Goal: Information Seeking & Learning: Learn about a topic

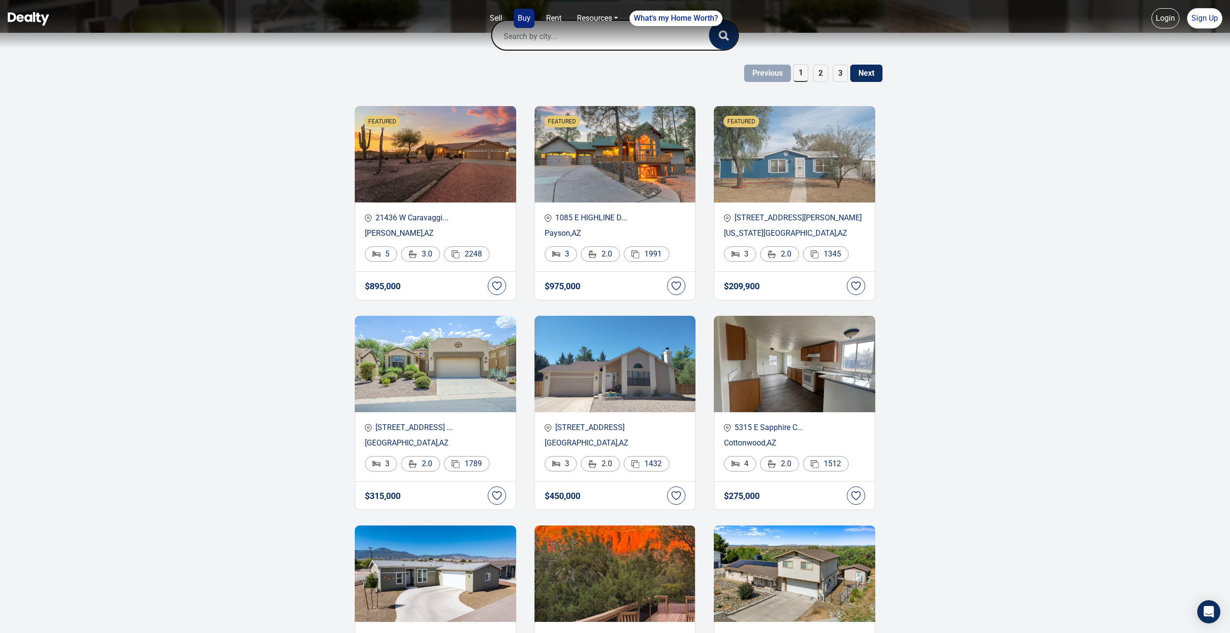
scroll to position [201, 0]
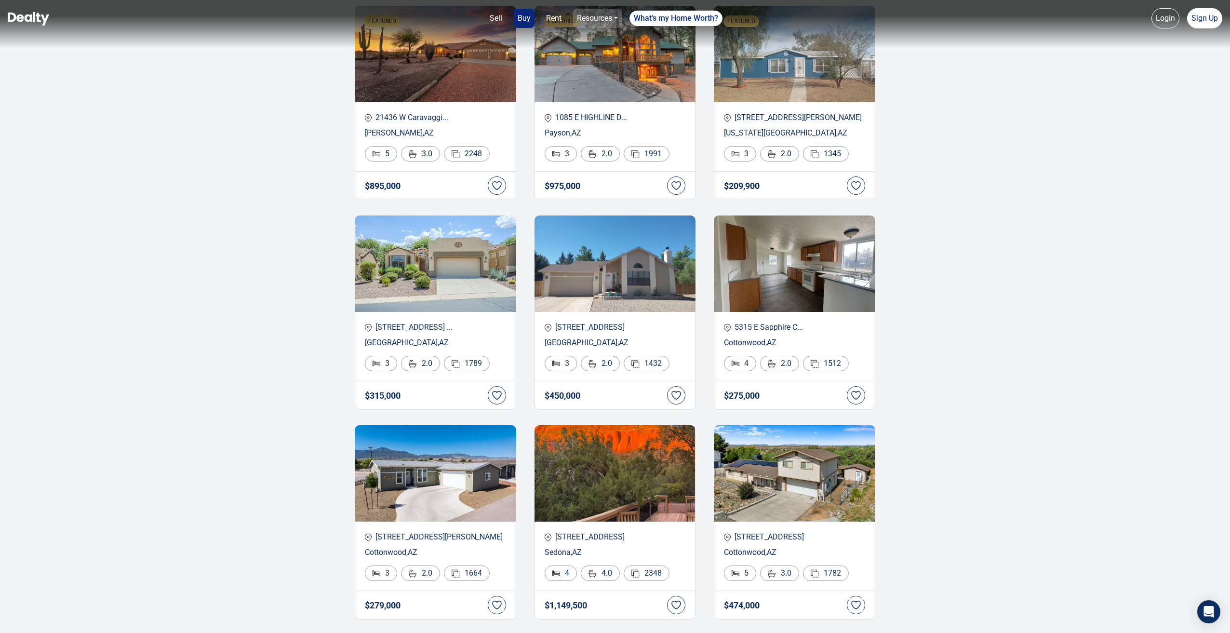
click at [587, 23] on link "Resources" at bounding box center [597, 18] width 49 height 19
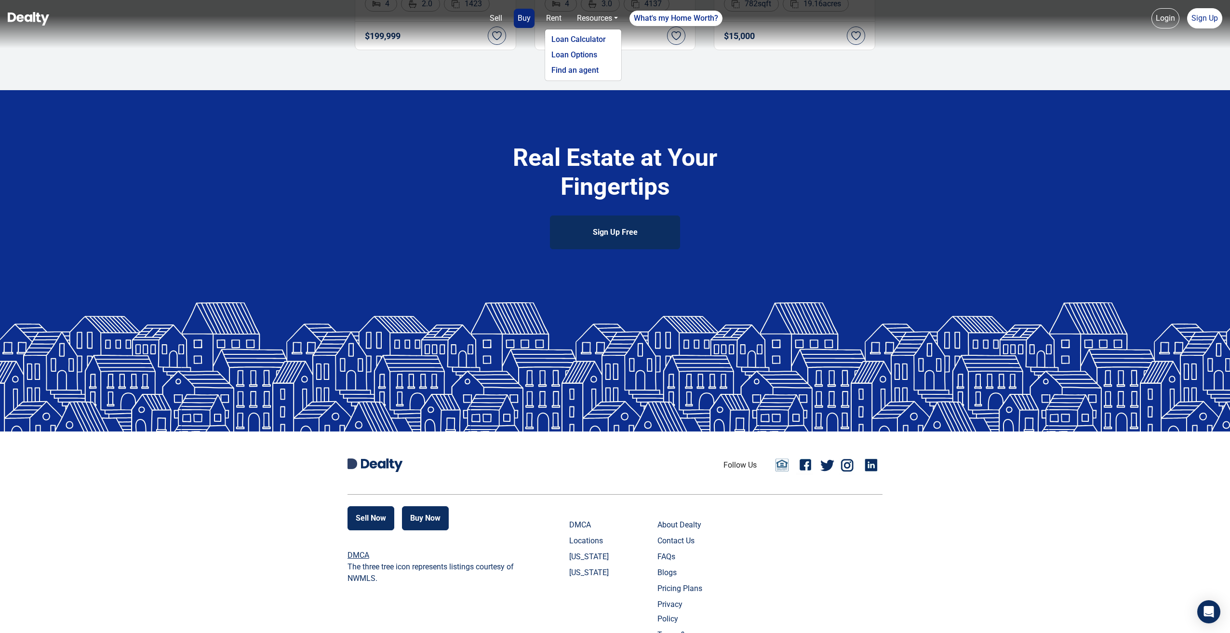
scroll to position [2088, 0]
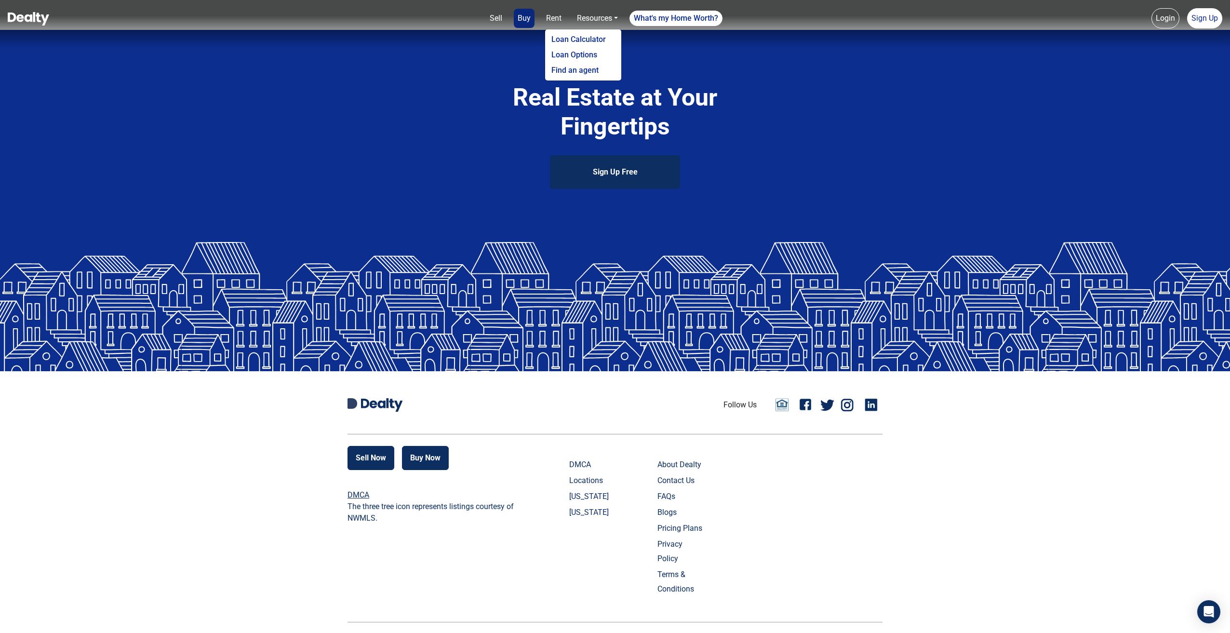
click at [569, 503] on link "[US_STATE]" at bounding box center [593, 496] width 48 height 14
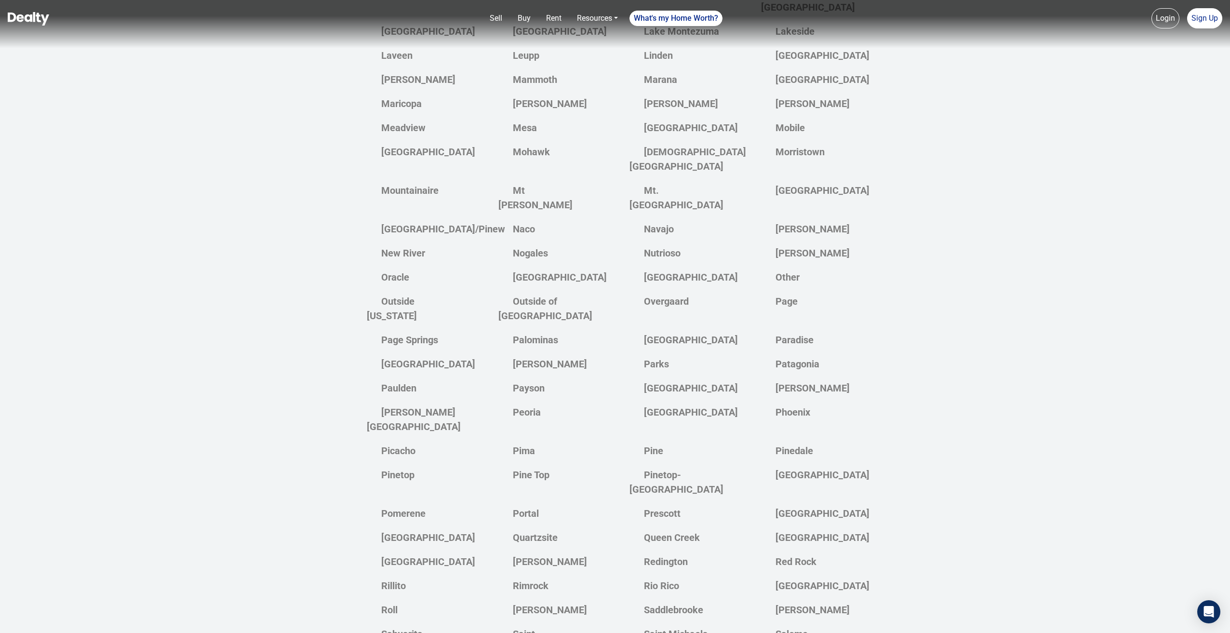
scroll to position [1546, 0]
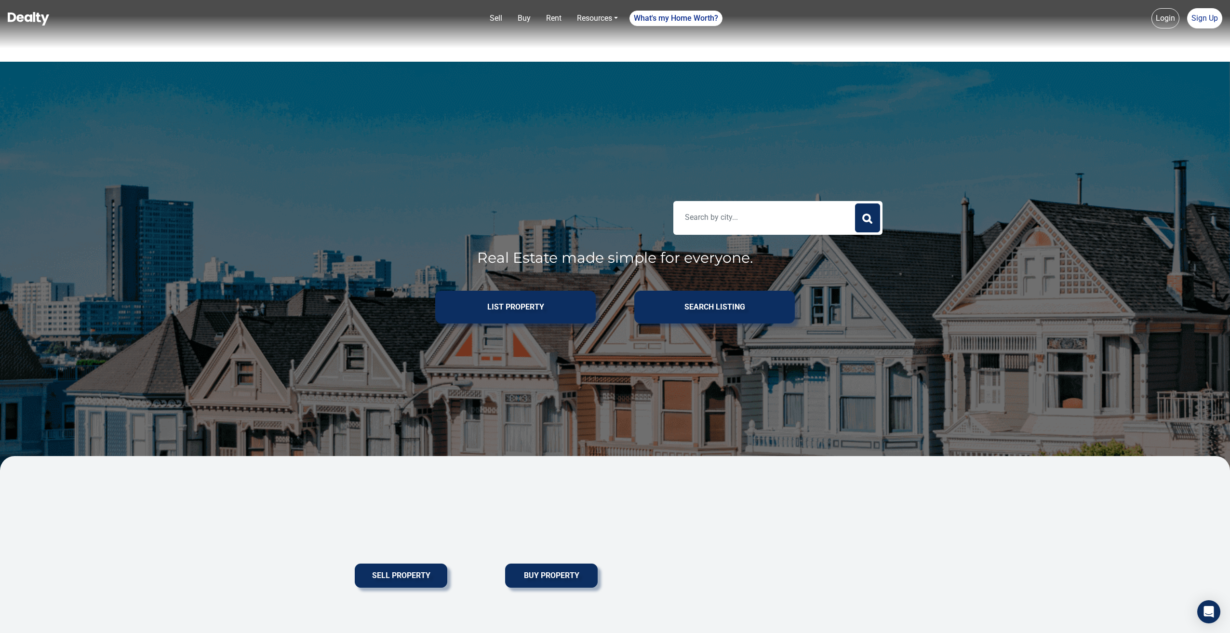
click at [16, 12] on img at bounding box center [28, 18] width 41 height 13
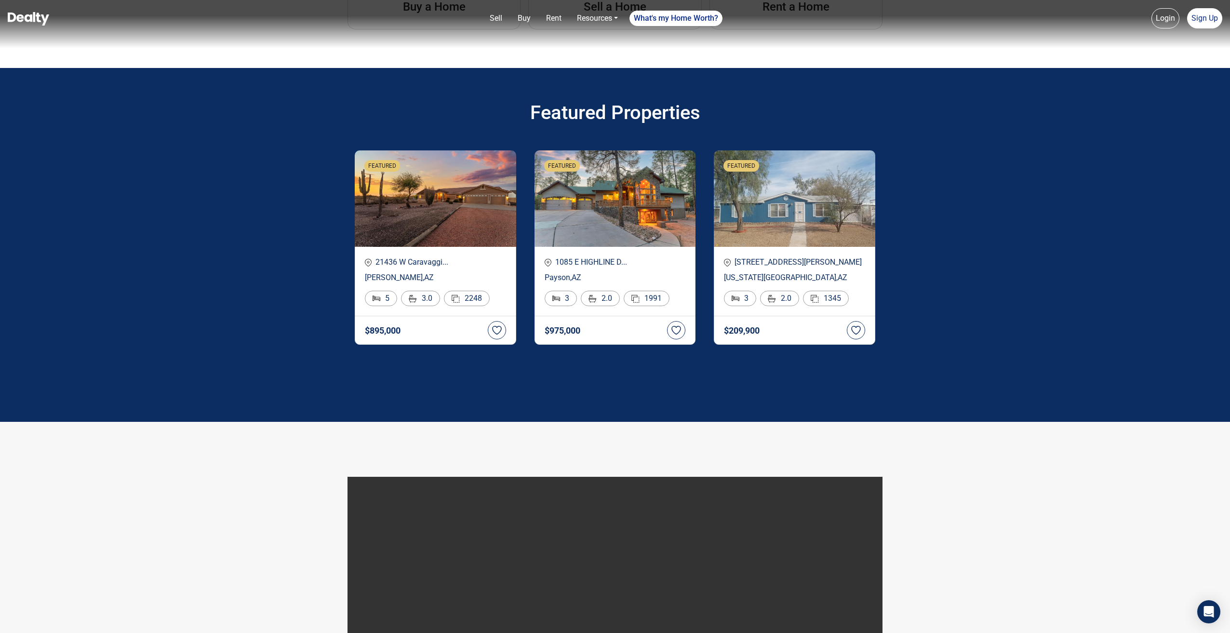
scroll to position [1887, 0]
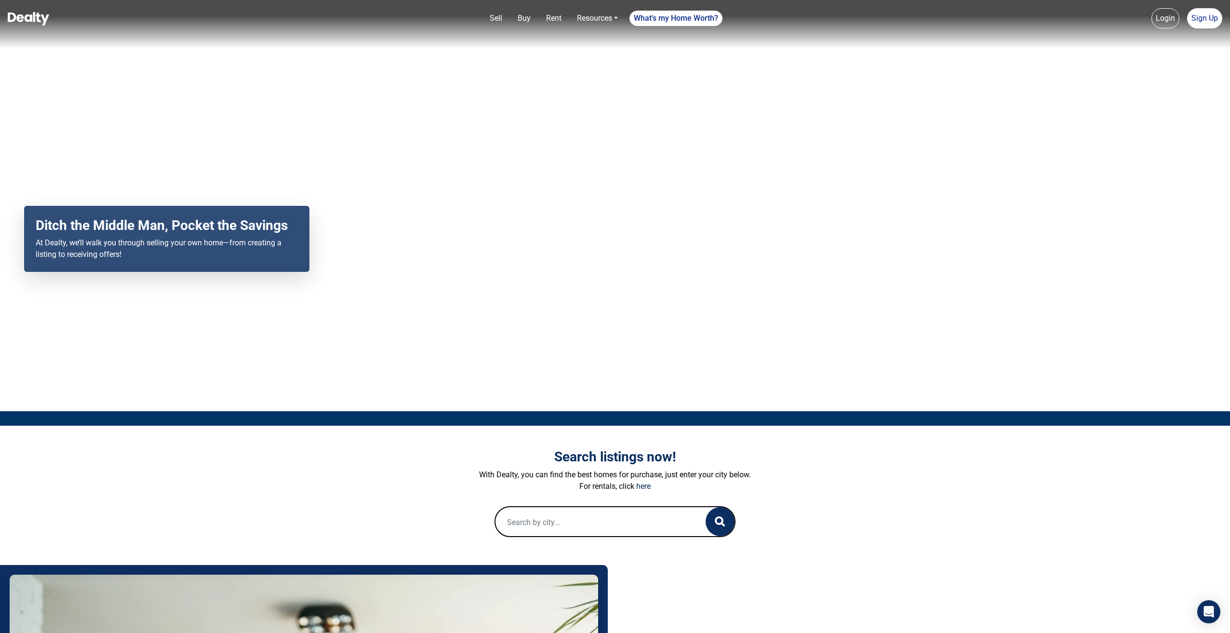
click at [515, 510] on input "text" at bounding box center [590, 522] width 191 height 31
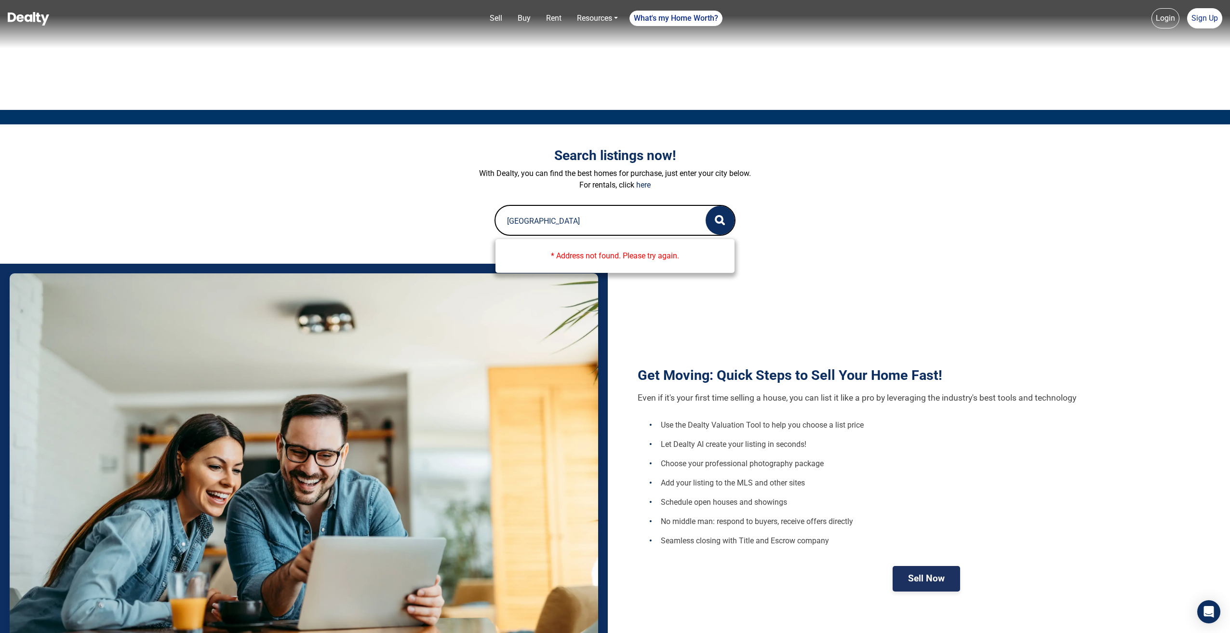
scroll to position [281, 0]
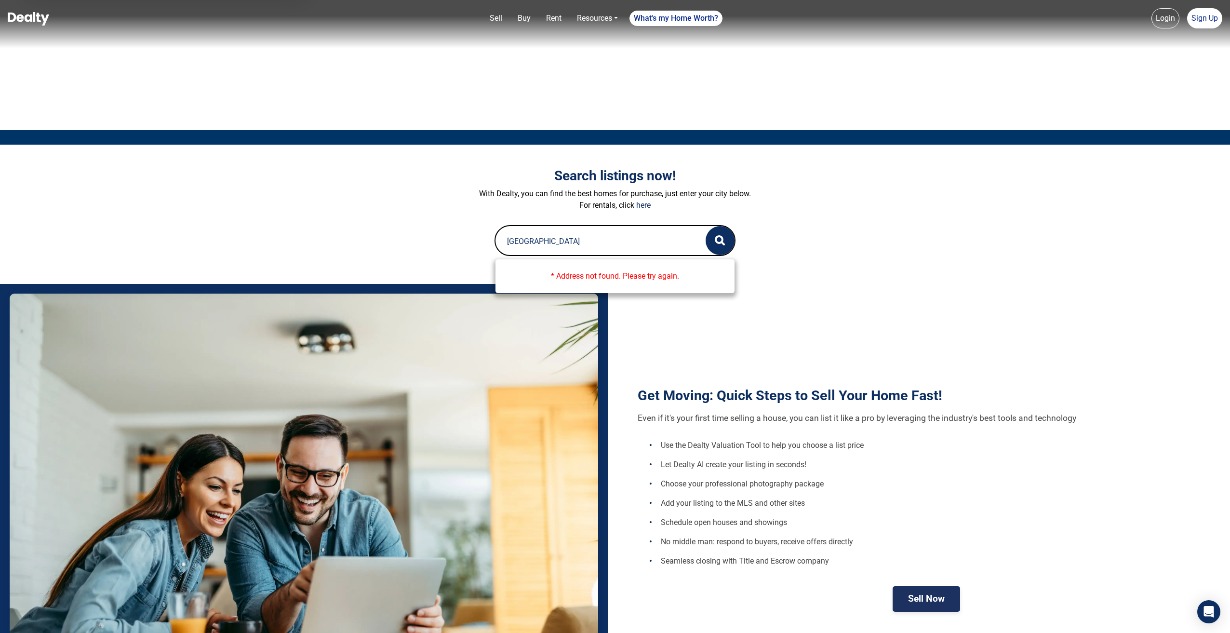
type input "lincoln county schools"
click at [709, 513] on li "Schedule open houses and showings" at bounding box center [931, 522] width 565 height 19
